Goal: Transaction & Acquisition: Purchase product/service

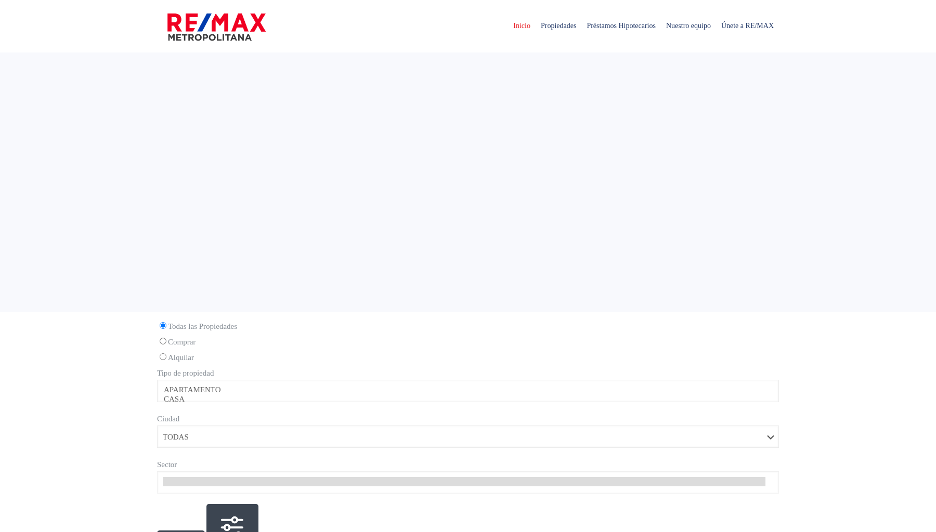
select select
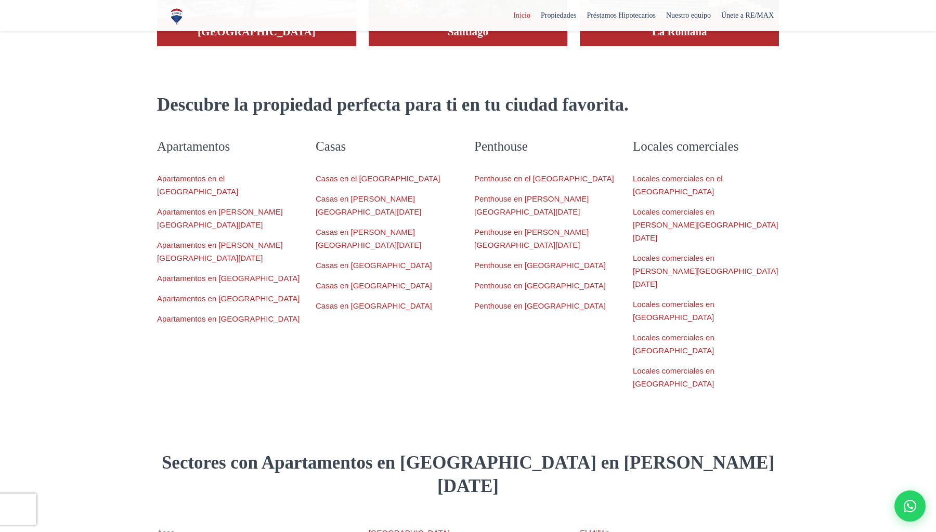
scroll to position [989, 0]
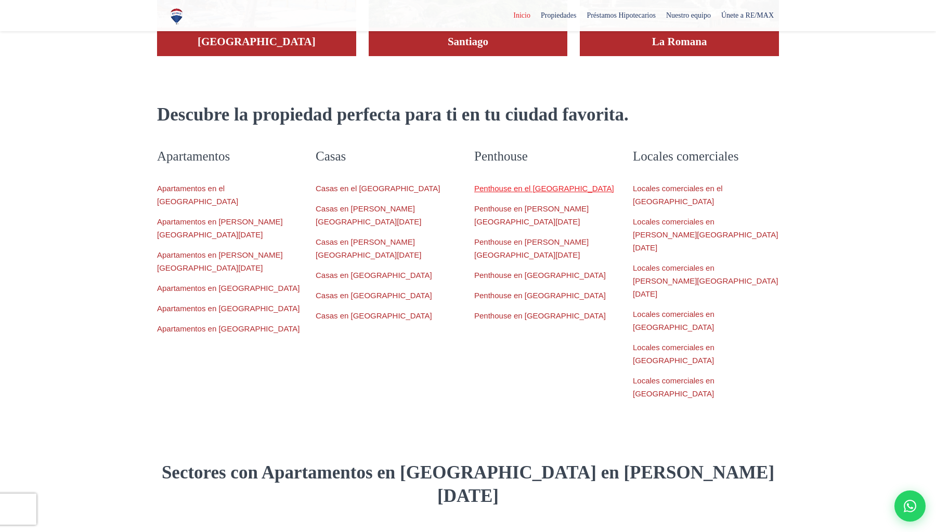
click at [541, 184] on link "Penthouse en el [GEOGRAPHIC_DATA]" at bounding box center [544, 188] width 140 height 9
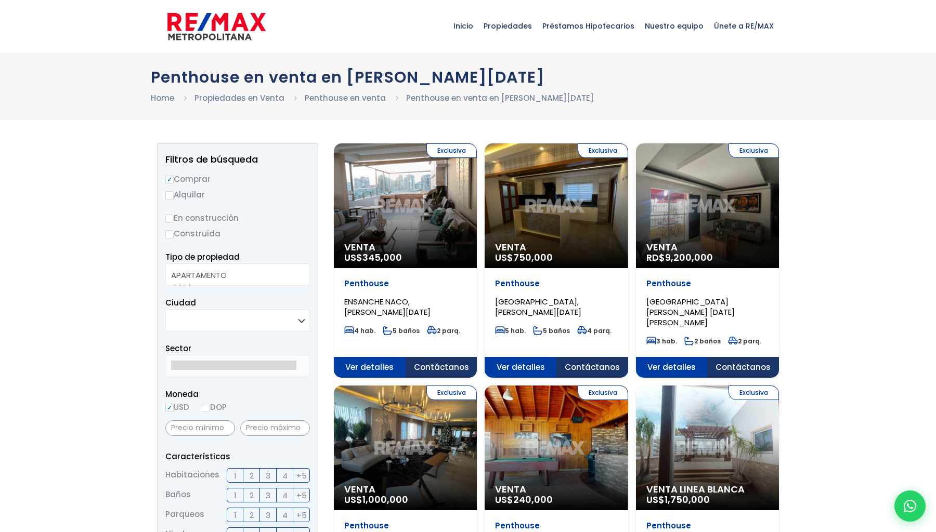
select select
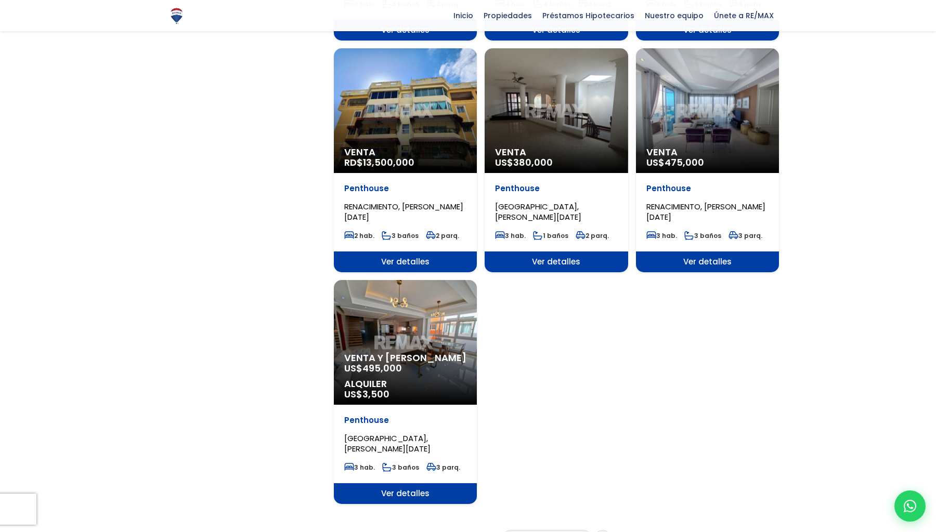
scroll to position [1069, 0]
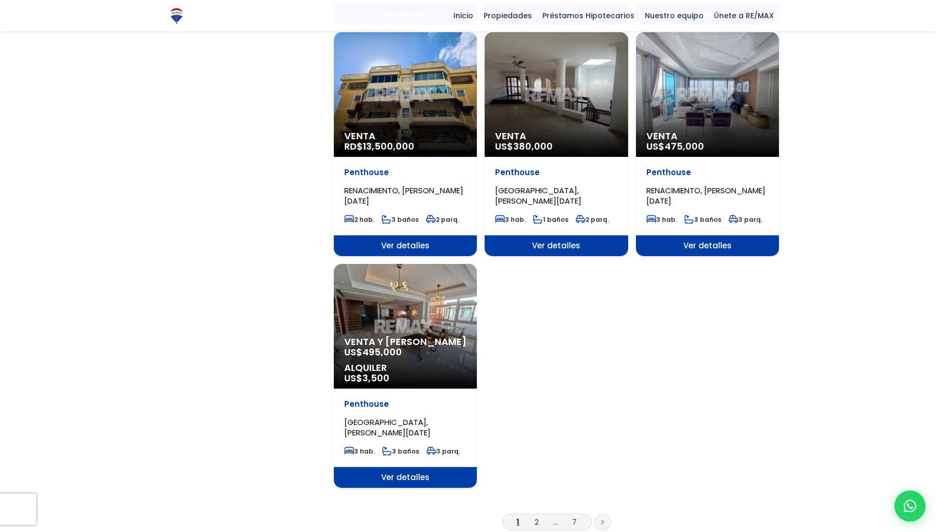
click at [404, 337] on span "Venta y Alquiler" at bounding box center [405, 342] width 122 height 10
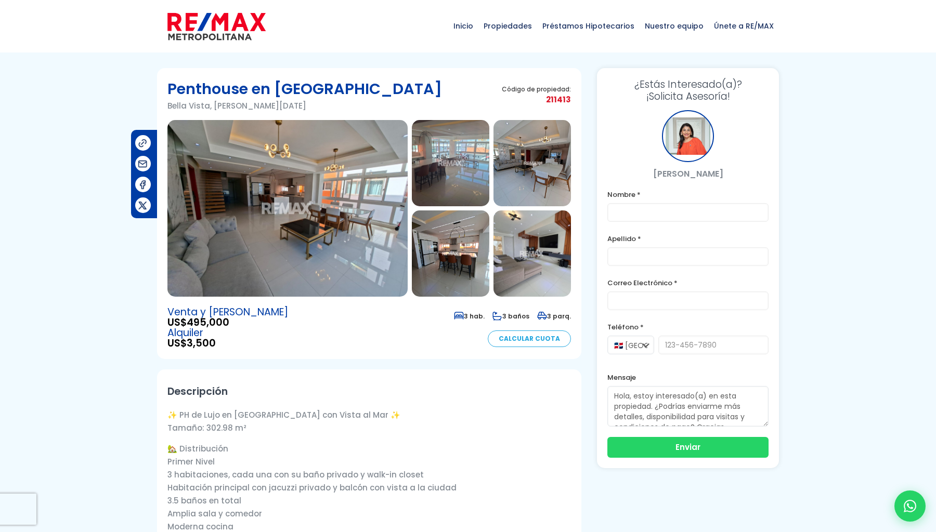
click at [306, 217] on img at bounding box center [287, 208] width 240 height 177
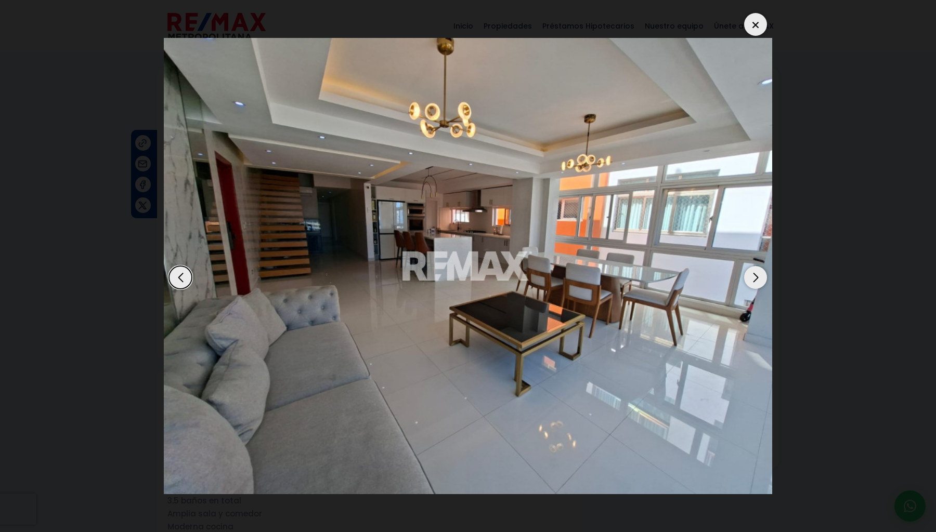
click at [760, 283] on div "Next slide" at bounding box center [755, 277] width 23 height 23
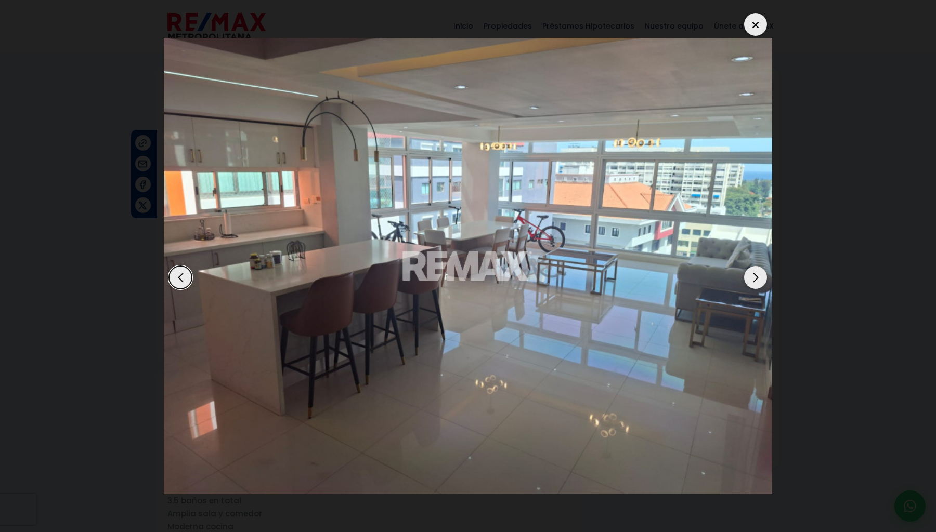
click at [760, 283] on div "Next slide" at bounding box center [755, 277] width 23 height 23
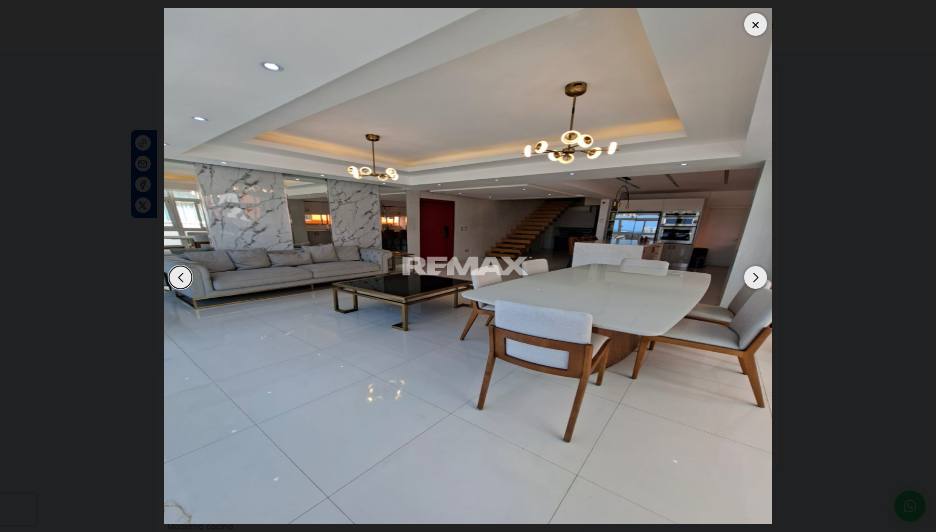
click at [760, 283] on div "Next slide" at bounding box center [755, 277] width 23 height 23
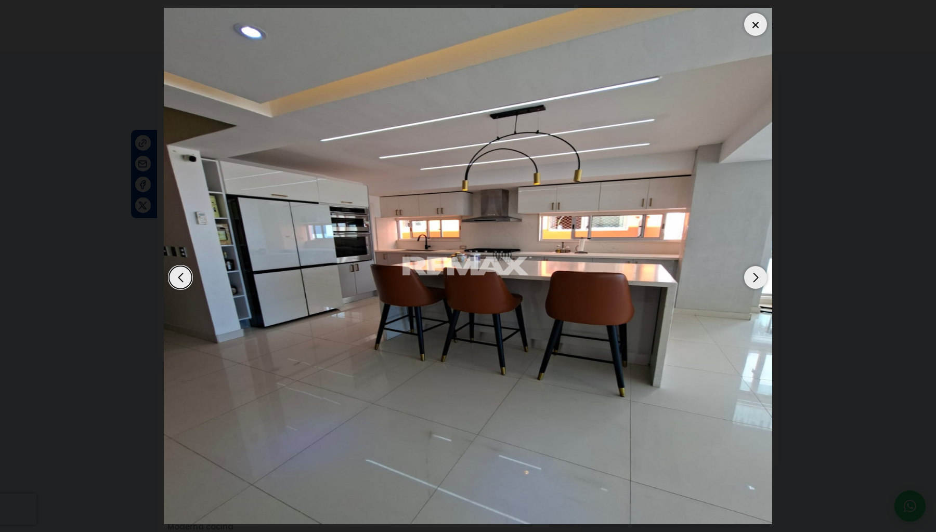
click at [760, 283] on div "Next slide" at bounding box center [755, 277] width 23 height 23
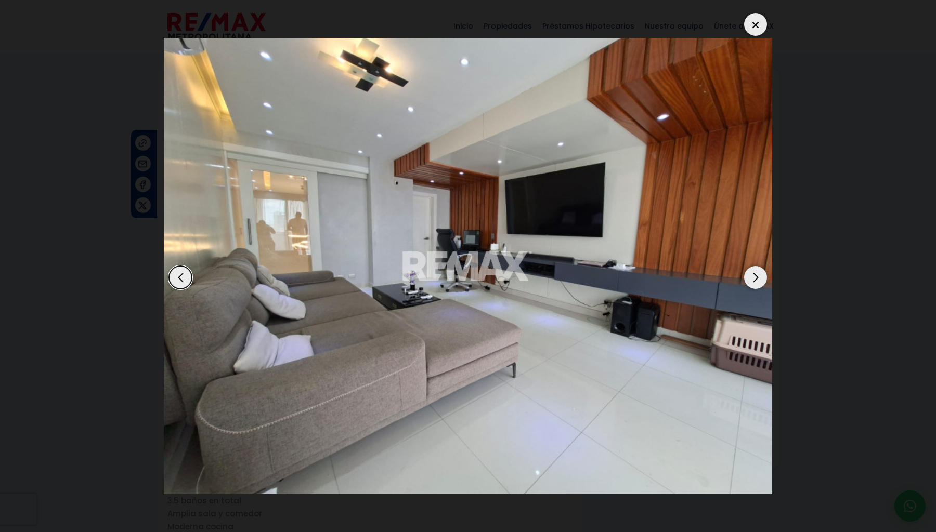
click at [760, 283] on div "Next slide" at bounding box center [755, 277] width 23 height 23
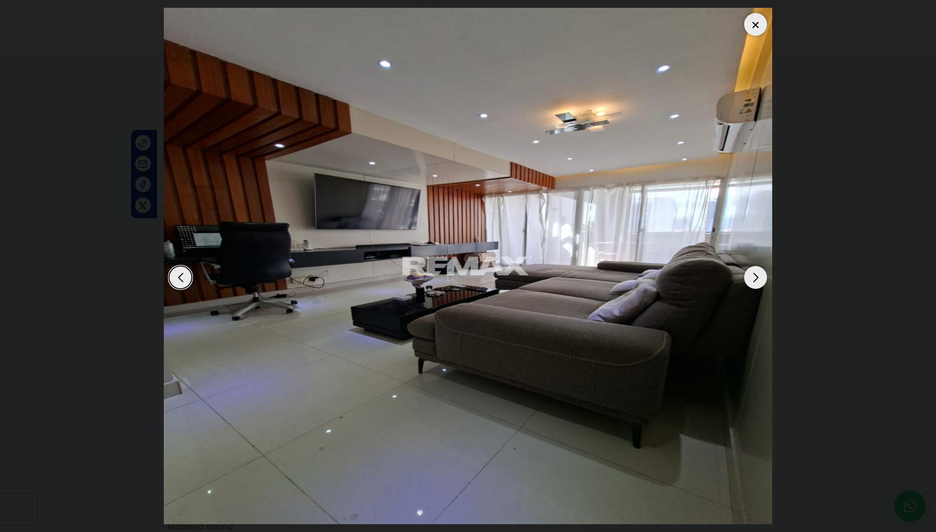
click at [760, 283] on div "Next slide" at bounding box center [755, 277] width 23 height 23
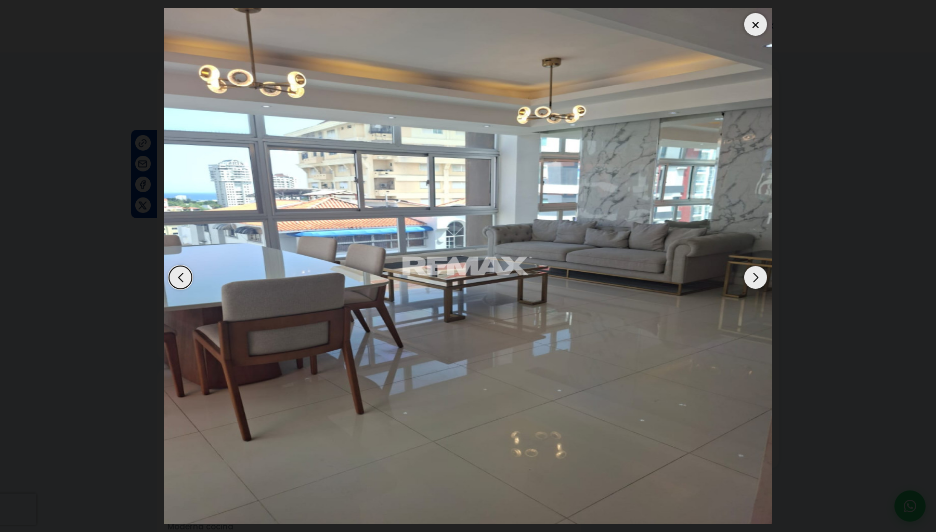
click at [760, 283] on div "Next slide" at bounding box center [755, 277] width 23 height 23
